Goal: Transaction & Acquisition: Purchase product/service

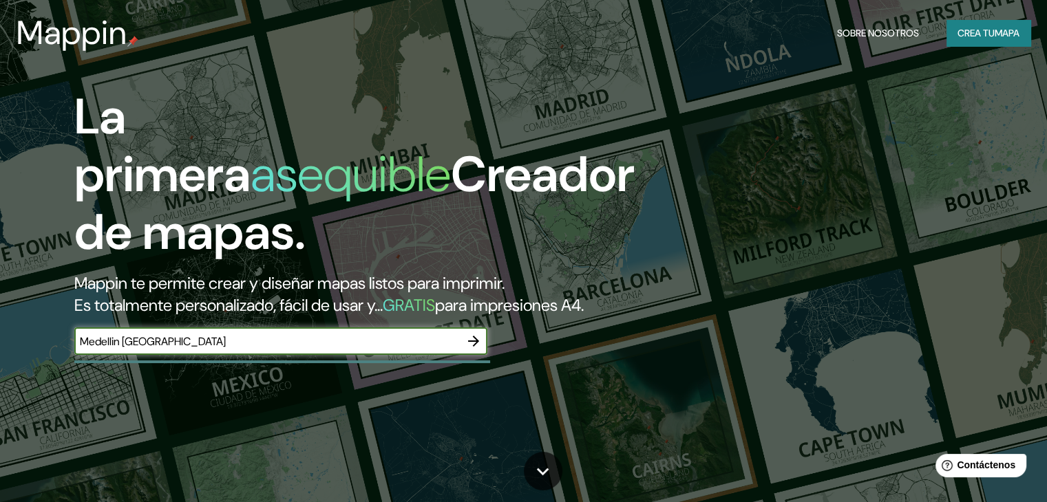
type input "Medellin [GEOGRAPHIC_DATA]"
click at [477, 350] on icon "button" at bounding box center [473, 341] width 17 height 17
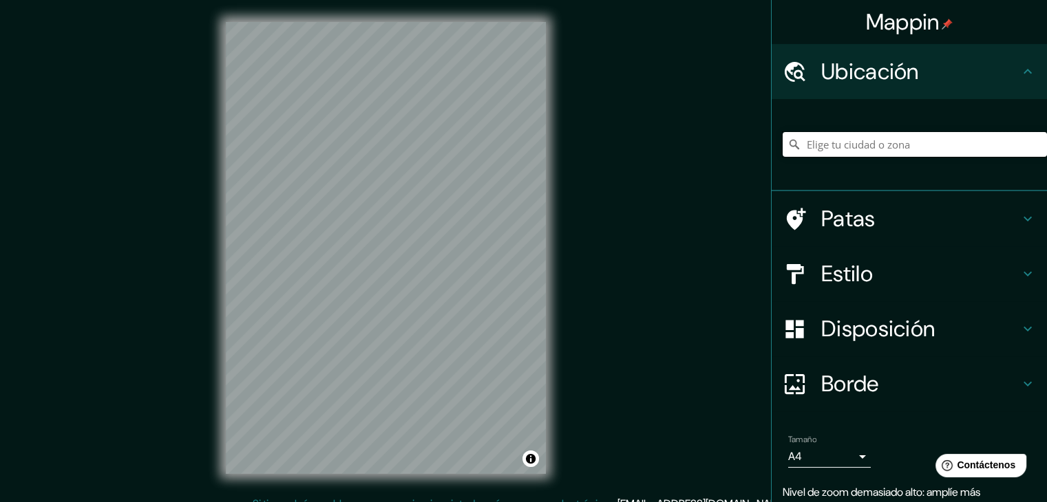
click at [845, 148] on input "Elige tu ciudad o zona" at bounding box center [914, 144] width 264 height 25
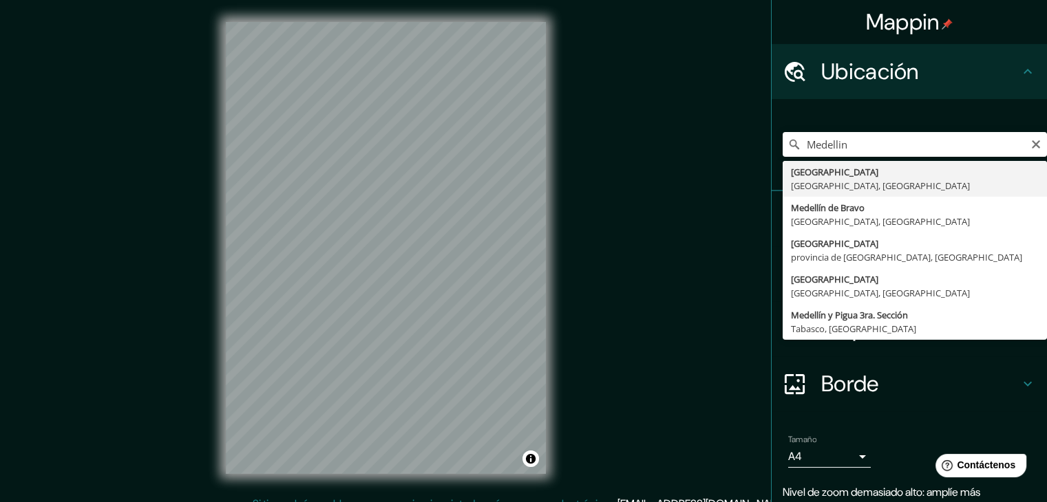
type input "[GEOGRAPHIC_DATA], [GEOGRAPHIC_DATA], [GEOGRAPHIC_DATA]"
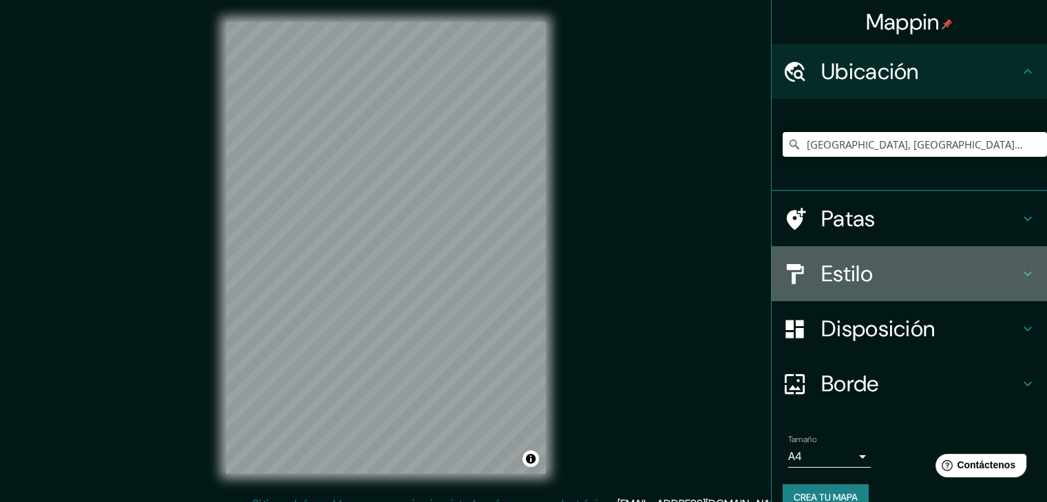
click at [1020, 283] on div "Estilo" at bounding box center [908, 273] width 275 height 55
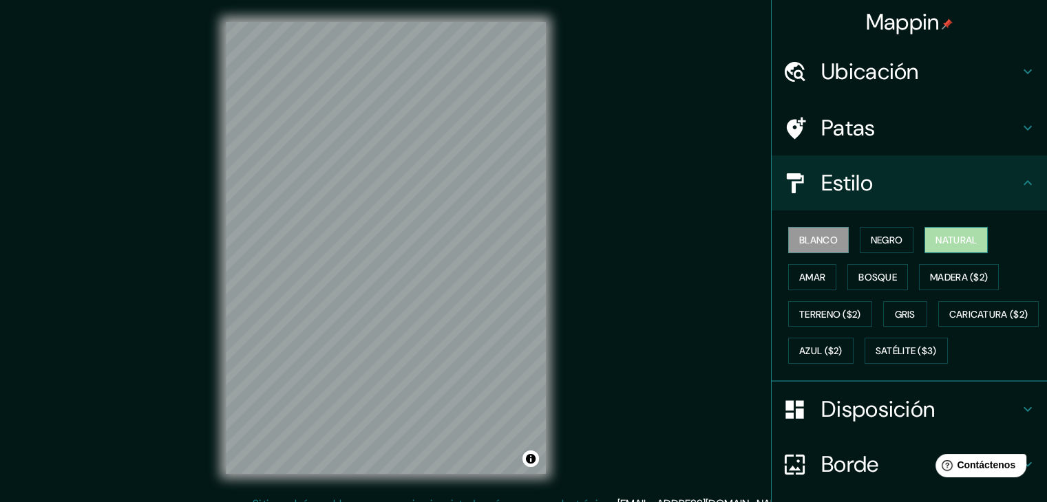
click at [944, 241] on font "Natural" at bounding box center [955, 240] width 41 height 12
click at [809, 268] on font "Amar" at bounding box center [812, 277] width 26 height 18
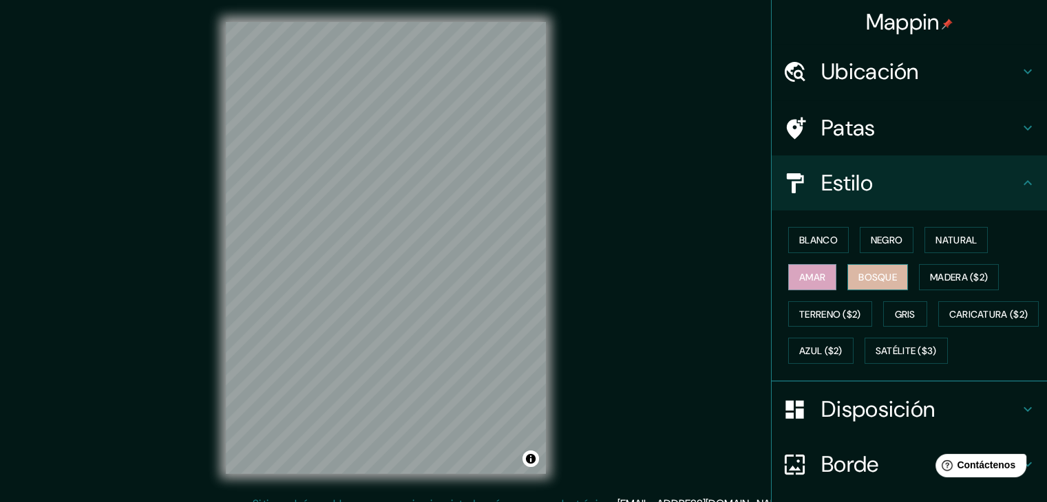
click at [847, 272] on button "Bosque" at bounding box center [877, 277] width 61 height 26
click at [951, 283] on font "Madera ($2)" at bounding box center [959, 277] width 58 height 18
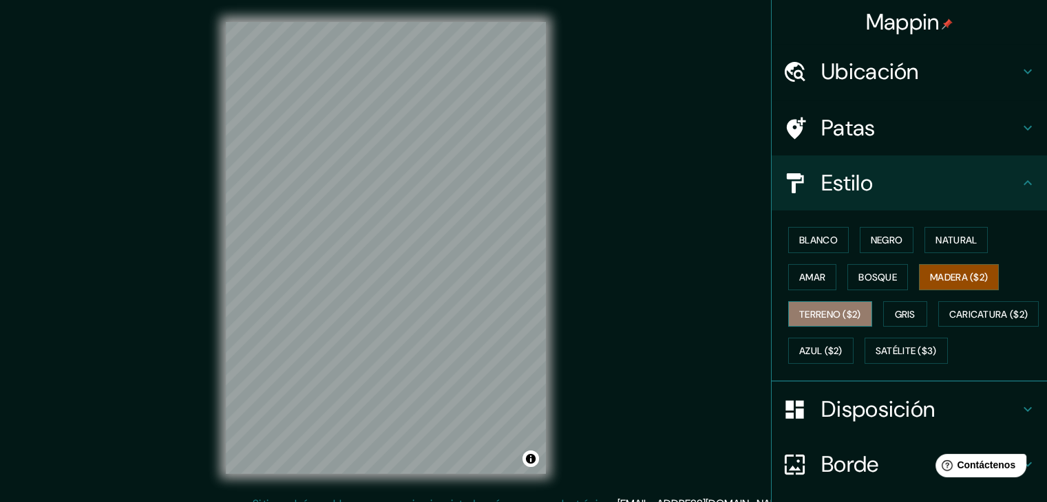
click at [817, 315] on font "Terreno ($2)" at bounding box center [830, 314] width 62 height 12
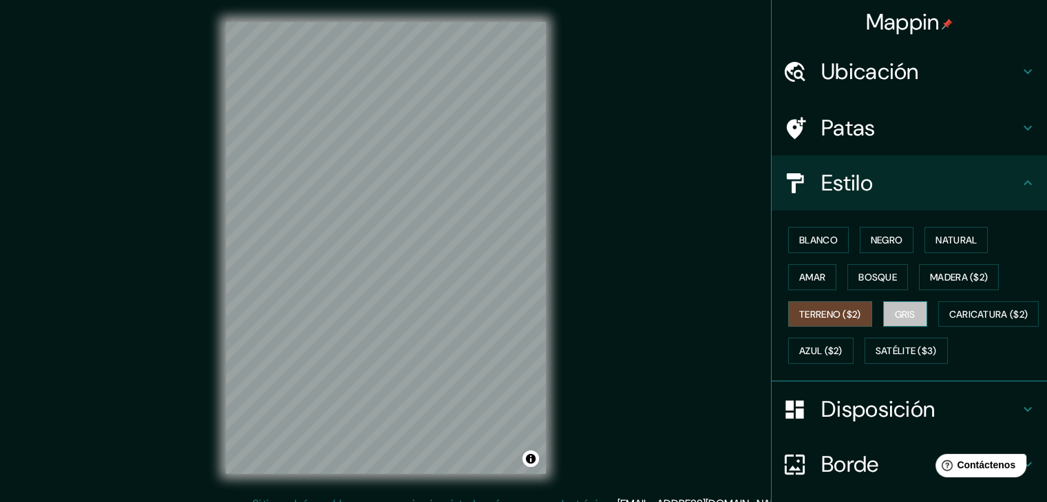
click at [894, 314] on font "Gris" at bounding box center [904, 314] width 21 height 12
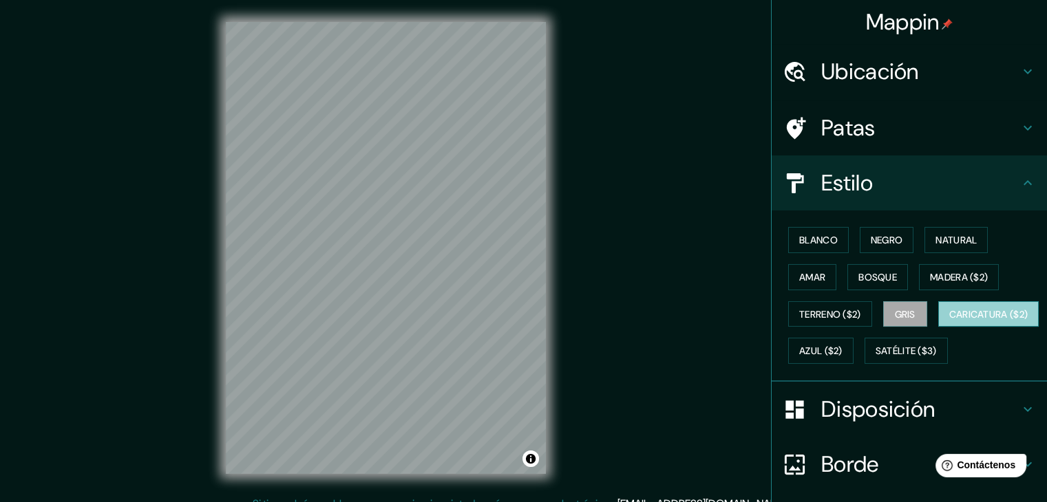
click at [949, 321] on font "Caricatura ($2)" at bounding box center [988, 314] width 79 height 12
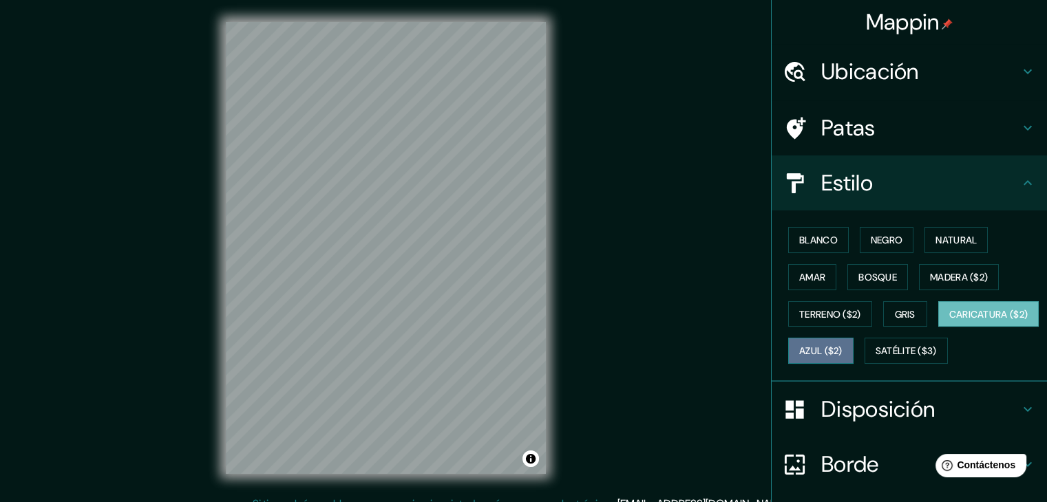
click at [842, 353] on font "Azul ($2)" at bounding box center [820, 351] width 43 height 12
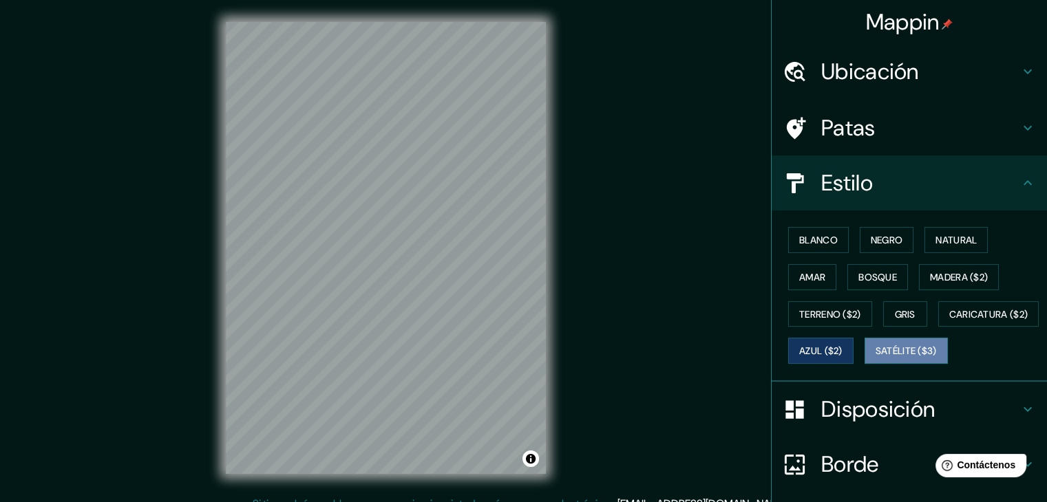
click at [875, 360] on font "Satélite ($3)" at bounding box center [905, 351] width 61 height 18
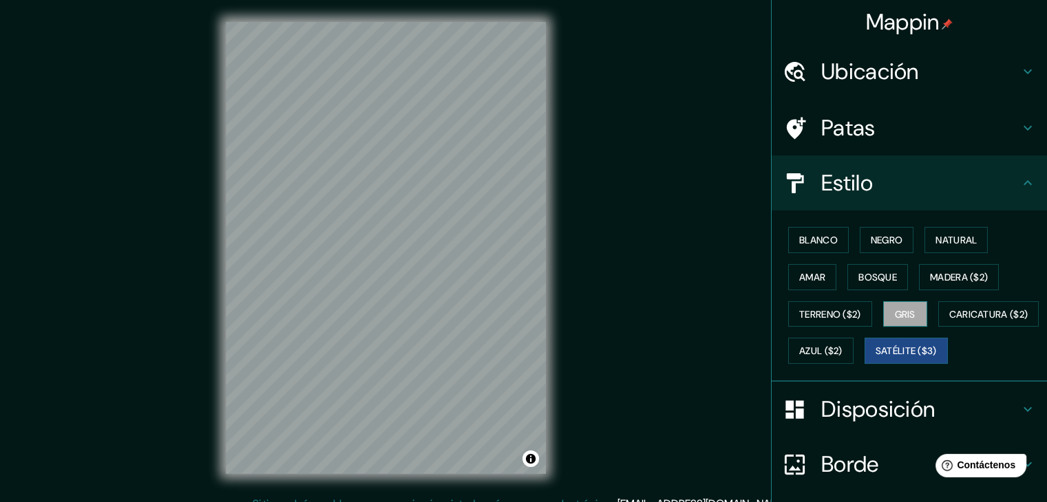
click at [903, 308] on font "Gris" at bounding box center [904, 314] width 21 height 12
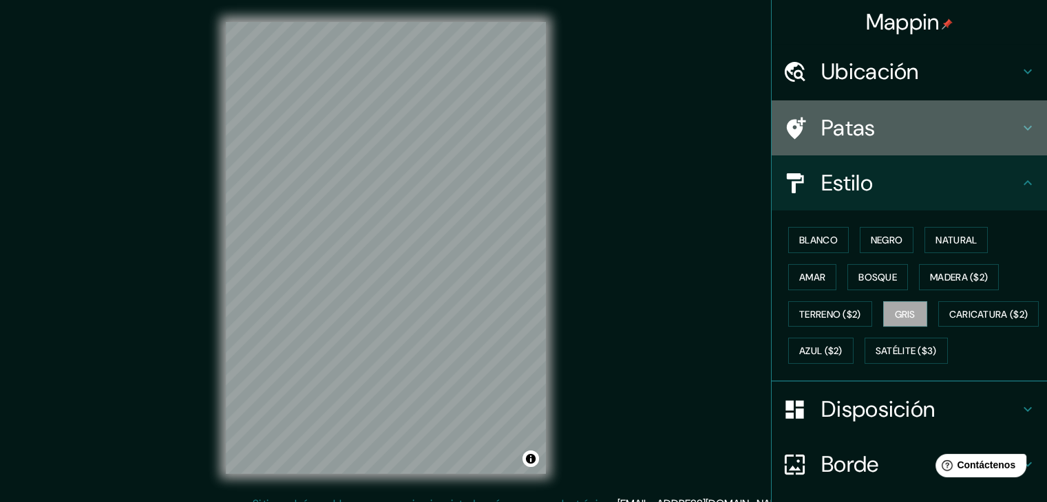
click at [1000, 116] on h4 "Patas" at bounding box center [920, 128] width 198 height 28
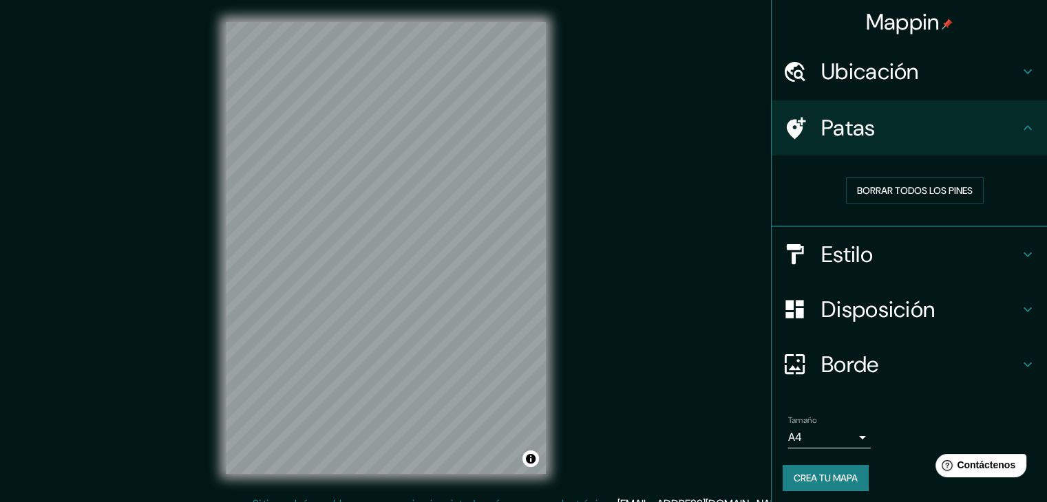
scroll to position [3, 0]
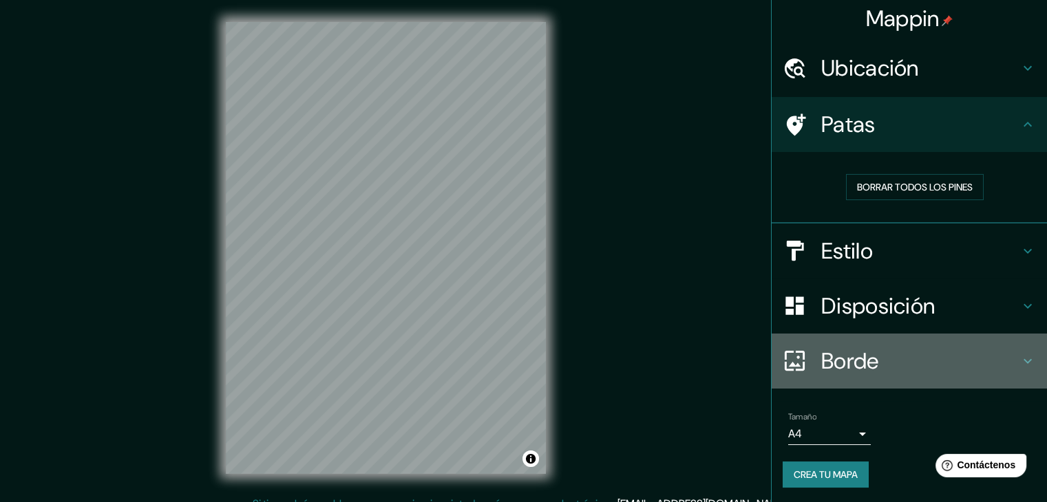
click at [1016, 368] on div "Borde" at bounding box center [908, 361] width 275 height 55
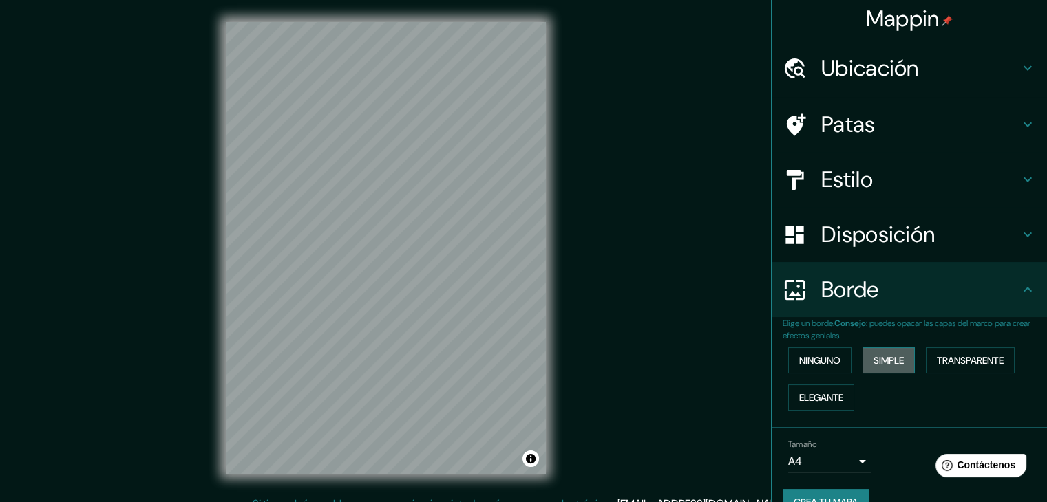
click at [883, 358] on font "Simple" at bounding box center [888, 360] width 30 height 12
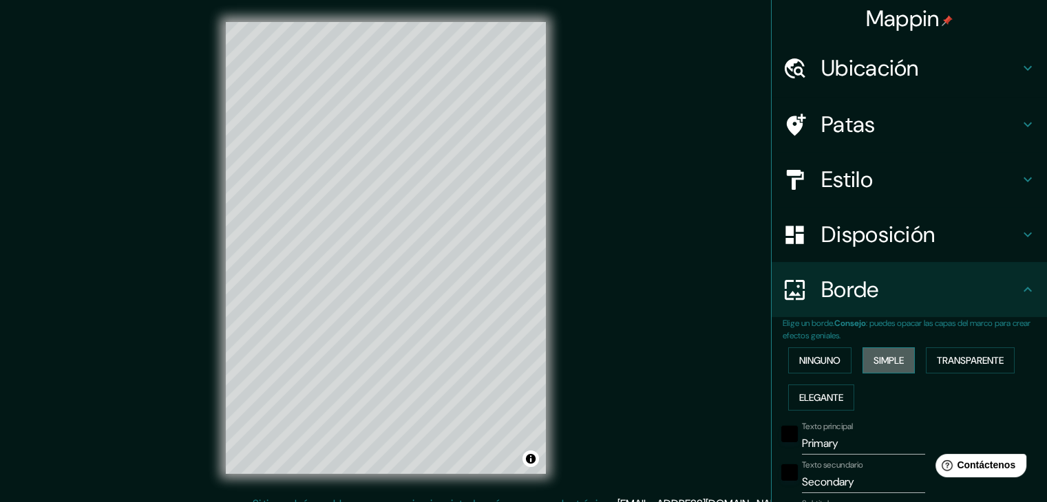
click at [883, 358] on font "Simple" at bounding box center [888, 360] width 30 height 12
type input "37"
click at [944, 365] on font "Transparente" at bounding box center [969, 360] width 67 height 12
click at [819, 398] on font "Elegante" at bounding box center [821, 398] width 44 height 12
click at [811, 355] on font "Ninguno" at bounding box center [819, 360] width 41 height 12
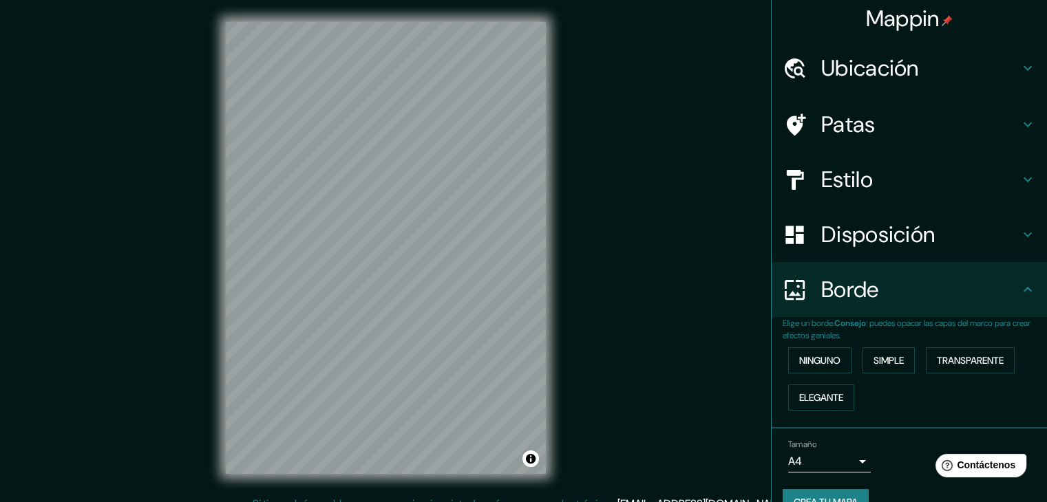
scroll to position [31, 0]
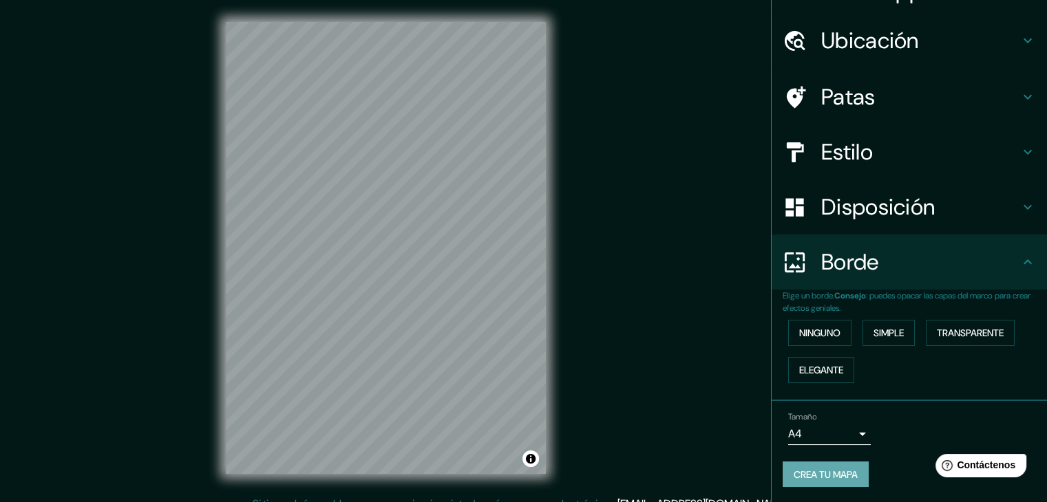
click at [811, 476] on font "Crea tu mapa" at bounding box center [825, 475] width 64 height 12
click at [819, 473] on div "Crea tu mapa" at bounding box center [908, 475] width 253 height 26
click at [836, 474] on font "Crea tu mapa" at bounding box center [825, 475] width 64 height 12
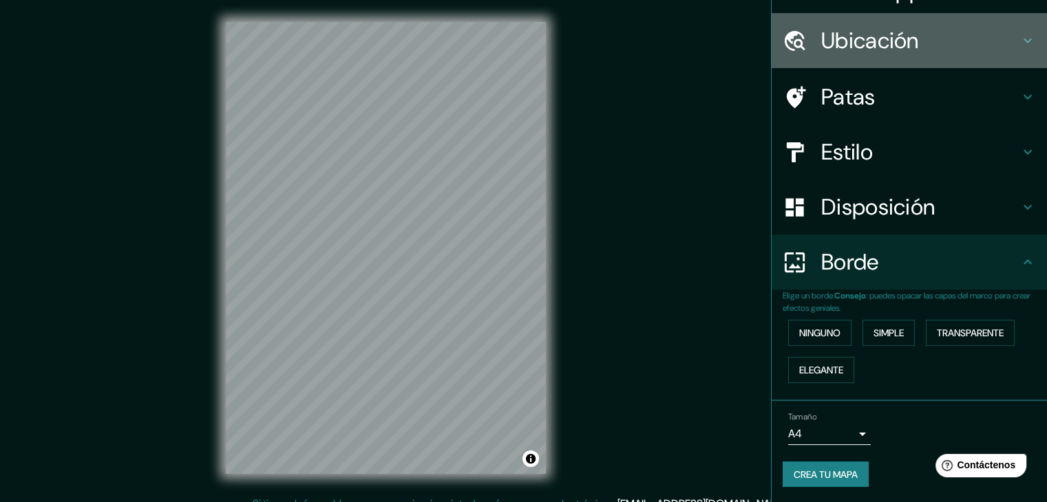
click at [1014, 53] on div "Ubicación" at bounding box center [908, 40] width 275 height 55
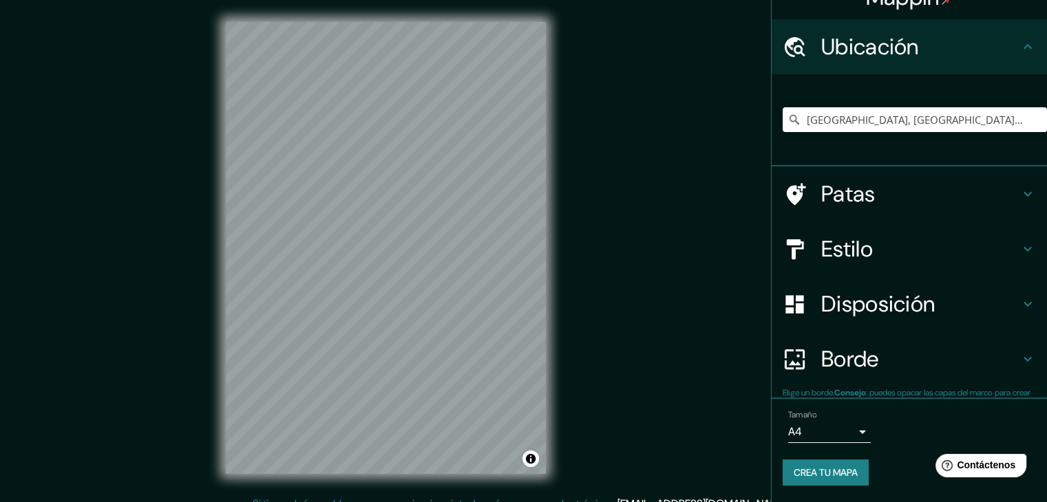
scroll to position [24, 0]
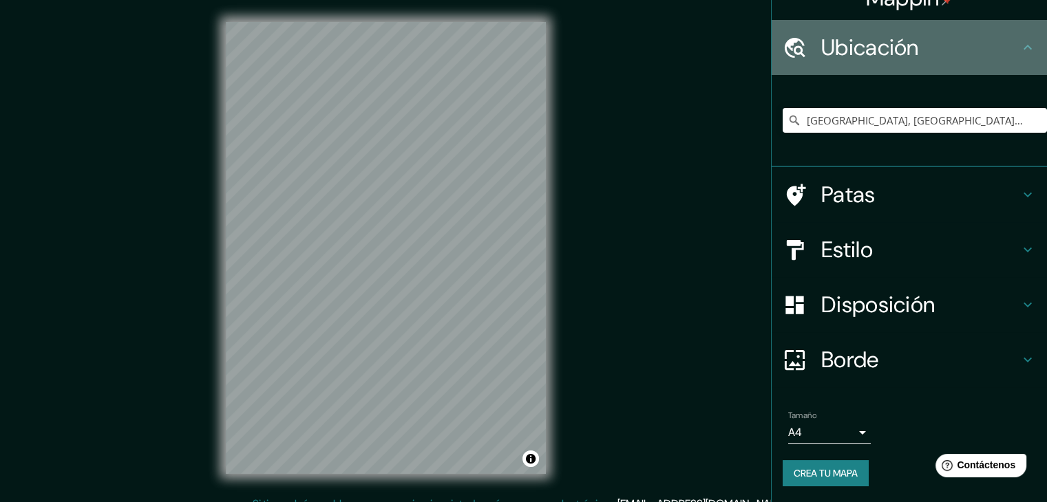
click at [1019, 53] on icon at bounding box center [1027, 47] width 17 height 17
click at [1019, 47] on icon at bounding box center [1027, 47] width 17 height 17
click at [1023, 46] on icon at bounding box center [1027, 47] width 8 height 5
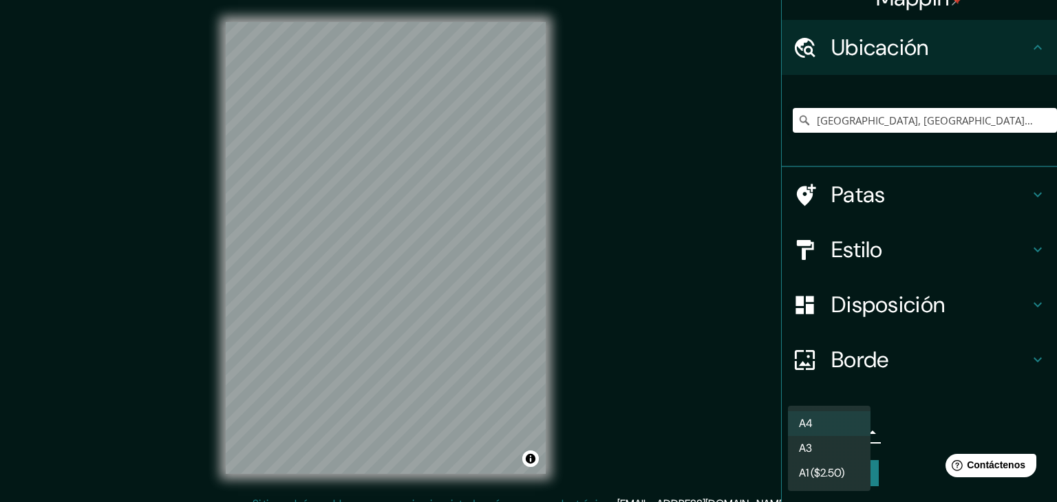
click at [854, 432] on body "Mappin Ubicación [GEOGRAPHIC_DATA], [GEOGRAPHIC_DATA], [GEOGRAPHIC_DATA] Patas …" at bounding box center [528, 251] width 1057 height 502
click at [905, 473] on div at bounding box center [528, 251] width 1057 height 502
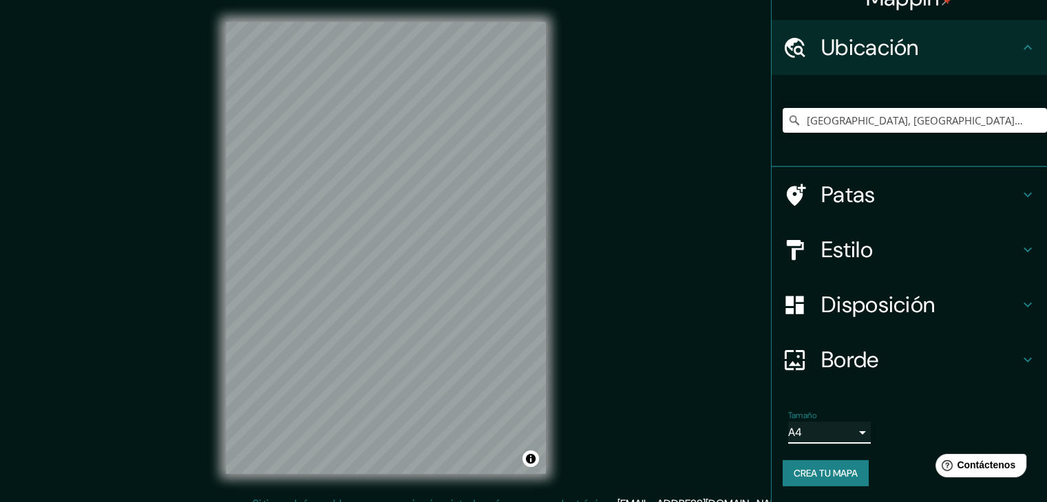
scroll to position [16, 0]
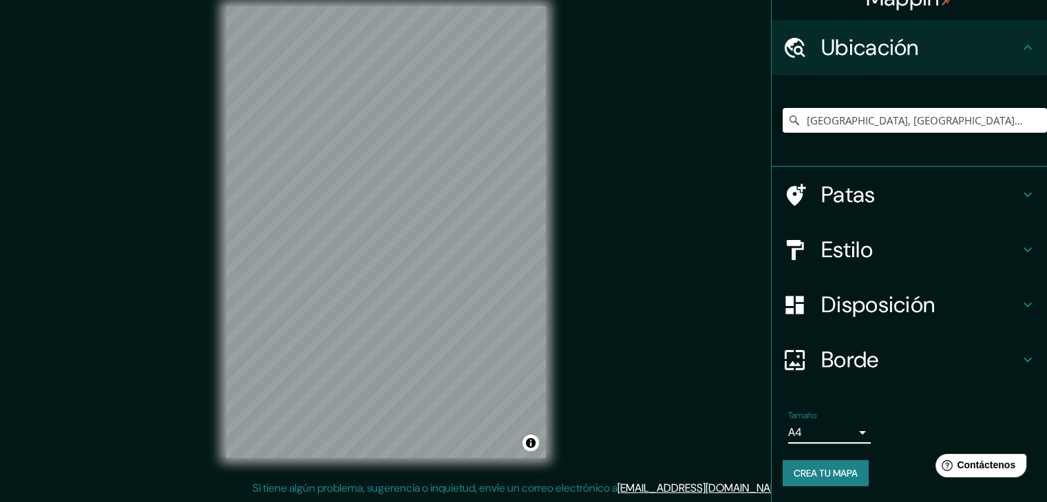
click at [835, 469] on font "Crea tu mapa" at bounding box center [825, 473] width 64 height 12
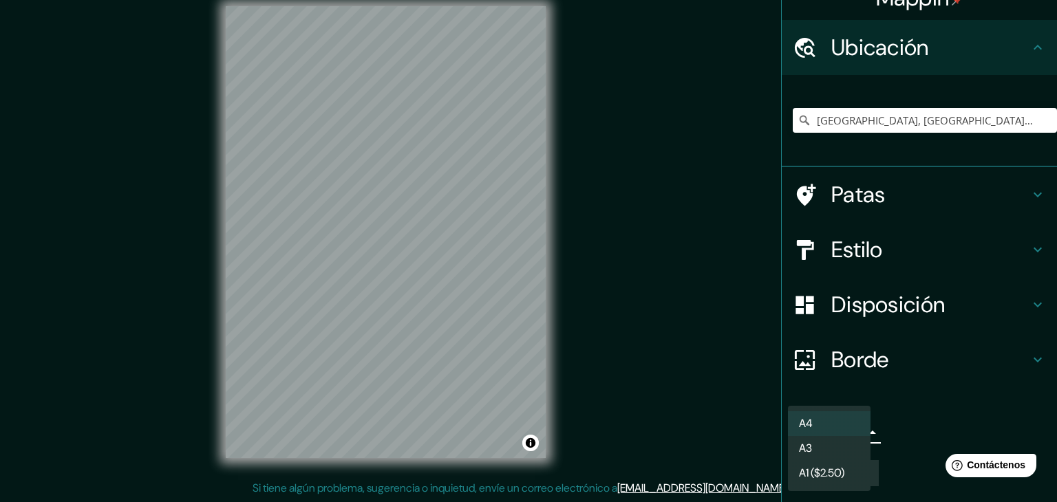
click at [839, 427] on body "Mappin Ubicación [GEOGRAPHIC_DATA], [GEOGRAPHIC_DATA], [GEOGRAPHIC_DATA] Patas …" at bounding box center [528, 235] width 1057 height 502
click at [841, 426] on li "A4" at bounding box center [829, 423] width 83 height 25
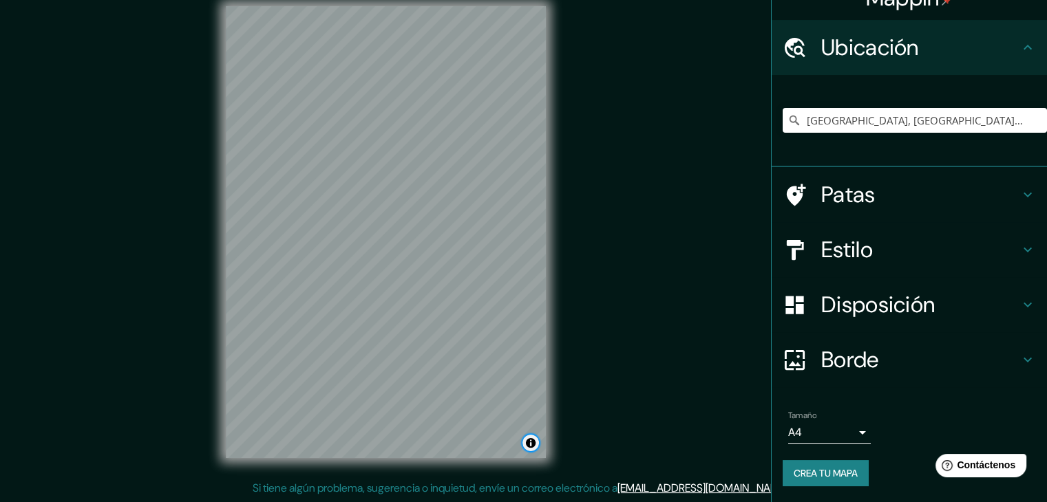
click at [533, 442] on button "Activar o desactivar atribución" at bounding box center [530, 443] width 17 height 17
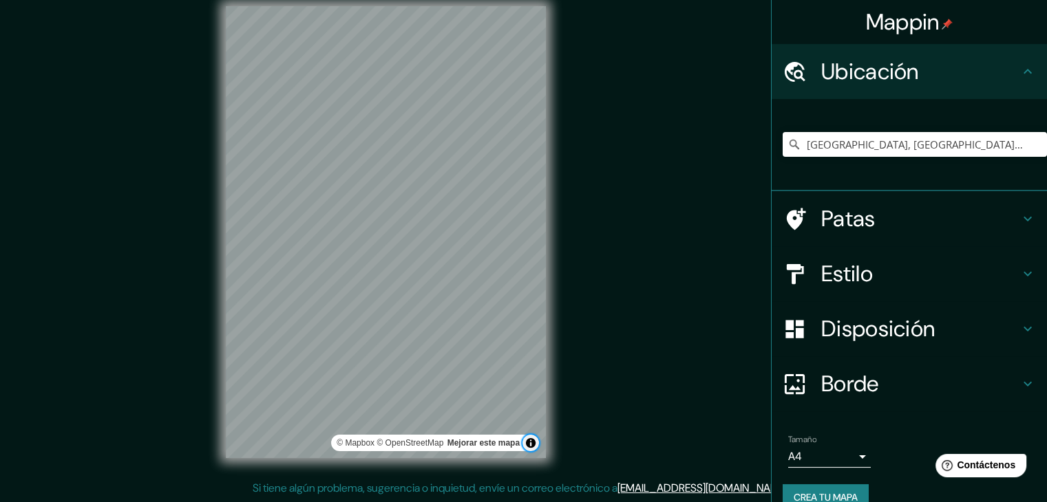
scroll to position [0, 0]
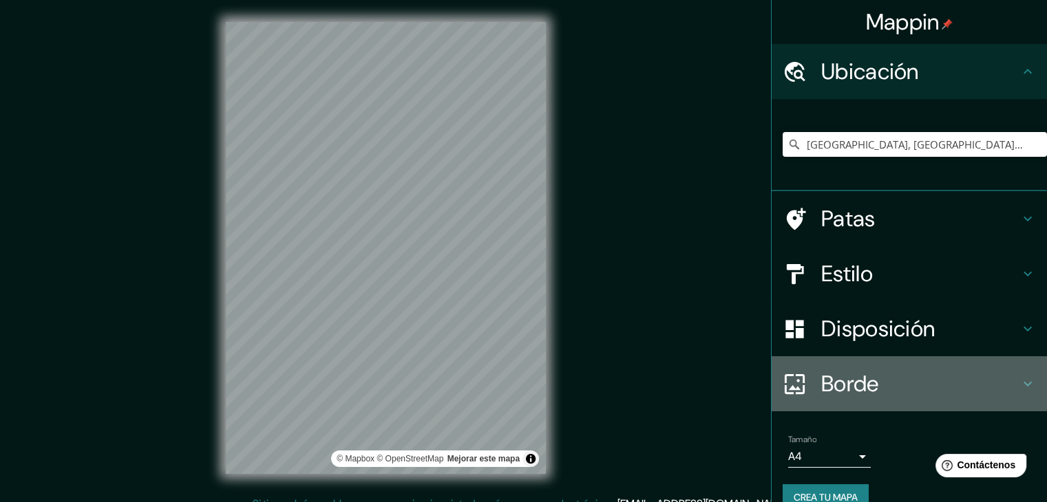
click at [1024, 385] on icon at bounding box center [1027, 384] width 17 height 17
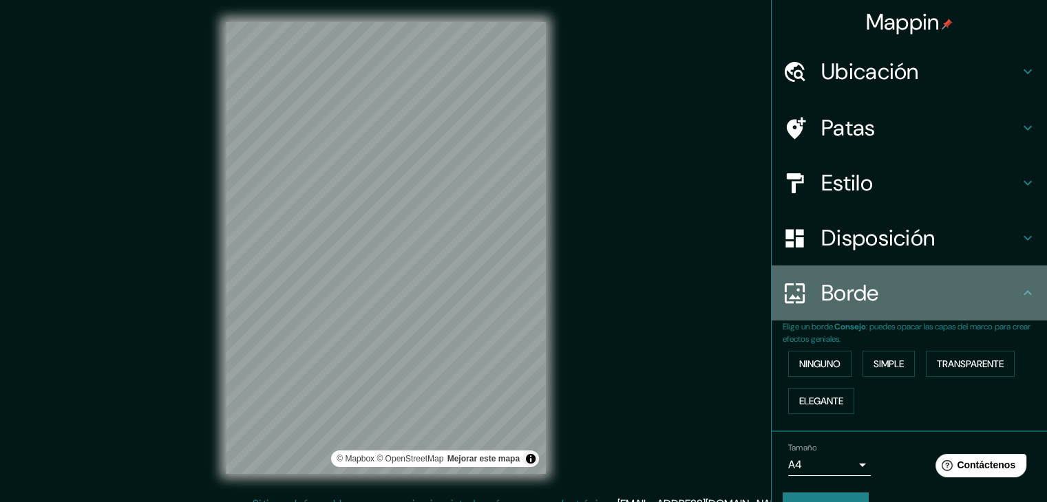
click at [1019, 287] on icon at bounding box center [1027, 293] width 17 height 17
click at [1019, 294] on icon at bounding box center [1027, 293] width 17 height 17
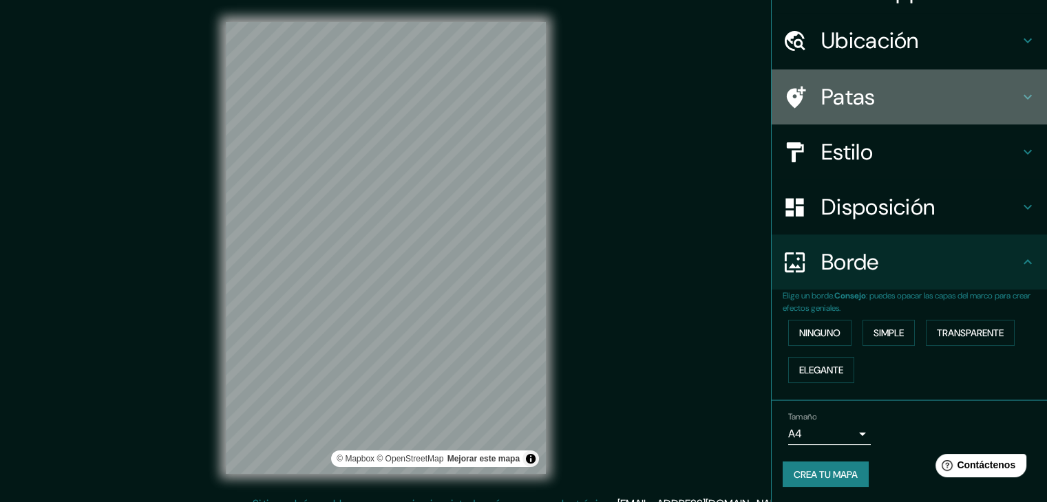
click at [1021, 100] on icon at bounding box center [1027, 97] width 17 height 17
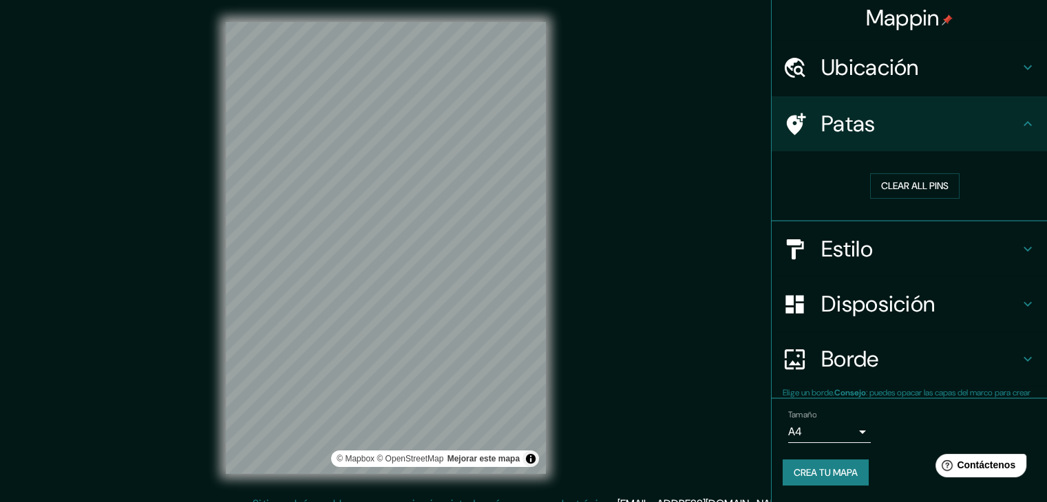
scroll to position [3, 0]
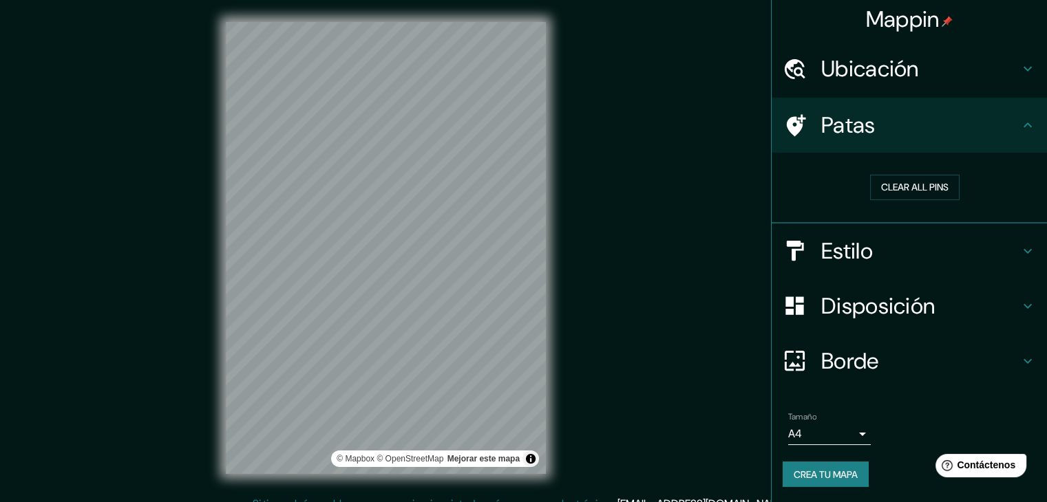
click at [1019, 130] on icon at bounding box center [1027, 125] width 17 height 17
click at [1027, 116] on div "Patas" at bounding box center [908, 125] width 275 height 55
click at [1019, 127] on icon at bounding box center [1027, 125] width 17 height 17
click at [1019, 251] on icon at bounding box center [1027, 251] width 17 height 17
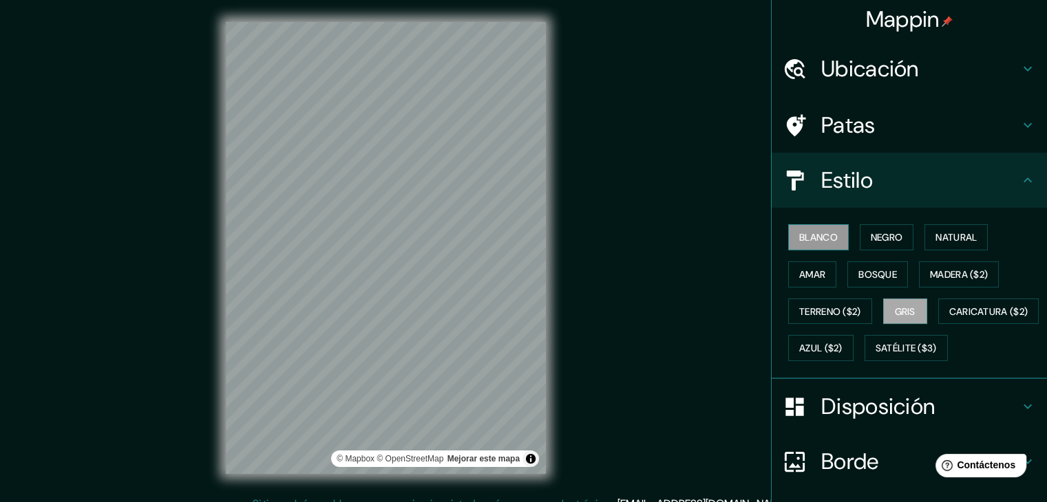
click at [799, 237] on font "Blanco" at bounding box center [818, 237] width 39 height 12
click at [894, 306] on font "Gris" at bounding box center [904, 312] width 21 height 12
click at [804, 229] on font "Blanco" at bounding box center [818, 237] width 39 height 18
click at [894, 306] on font "Gris" at bounding box center [904, 312] width 21 height 12
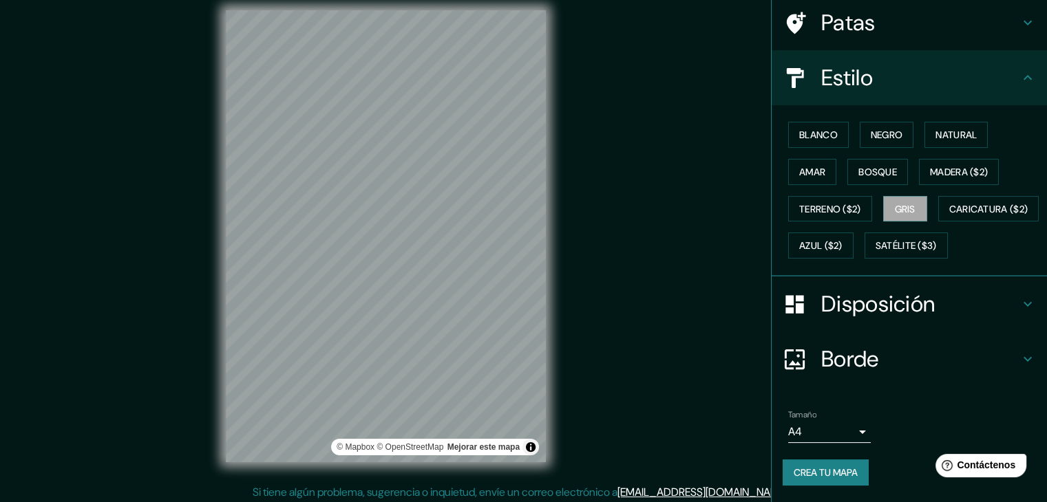
scroll to position [16, 0]
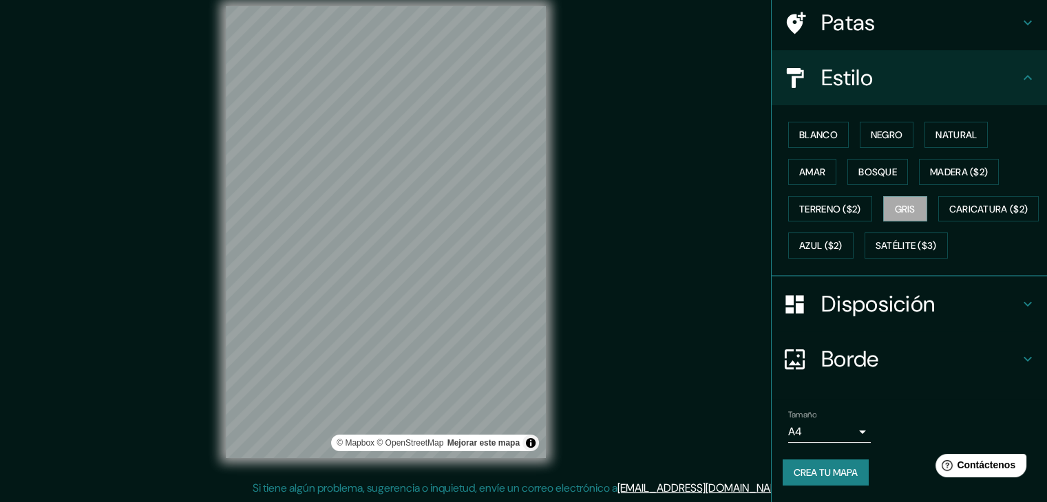
click at [693, 491] on font "[EMAIL_ADDRESS][DOMAIN_NAME]" at bounding box center [702, 488] width 170 height 14
drag, startPoint x: 174, startPoint y: 252, endPoint x: 195, endPoint y: 247, distance: 21.9
click at [175, 252] on div "Mappin Ubicación [GEOGRAPHIC_DATA], [GEOGRAPHIC_DATA], [GEOGRAPHIC_DATA] Patas …" at bounding box center [523, 243] width 1047 height 518
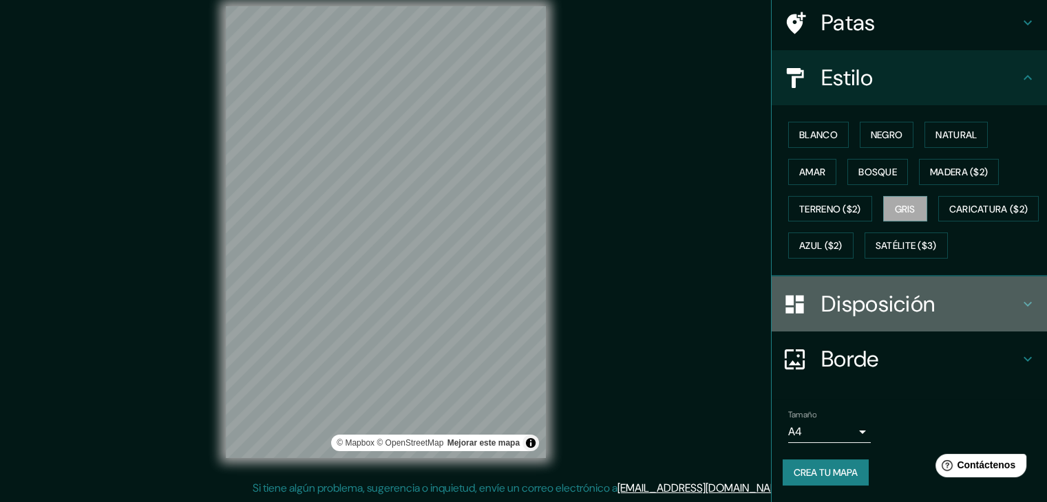
click at [972, 314] on h4 "Disposición" at bounding box center [920, 304] width 198 height 28
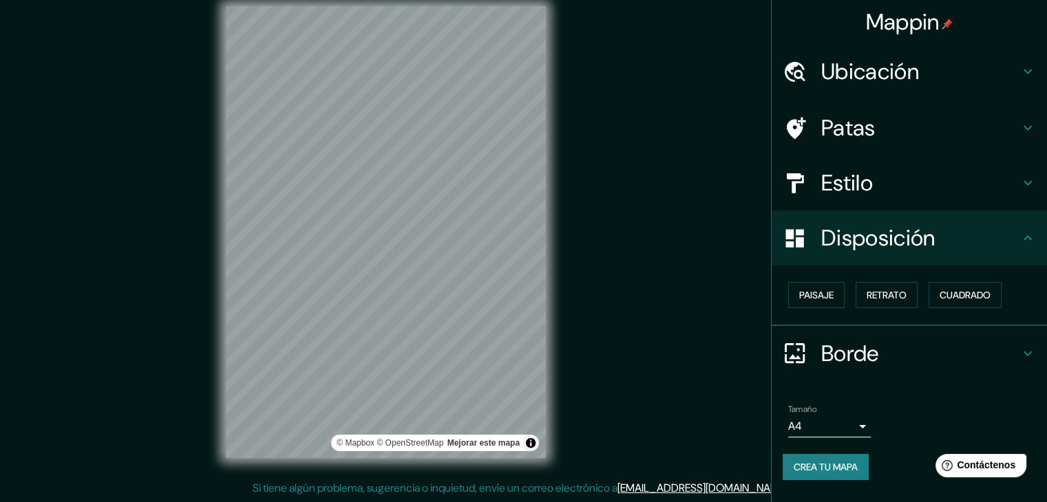
scroll to position [0, 0]
